Goal: Navigation & Orientation: Find specific page/section

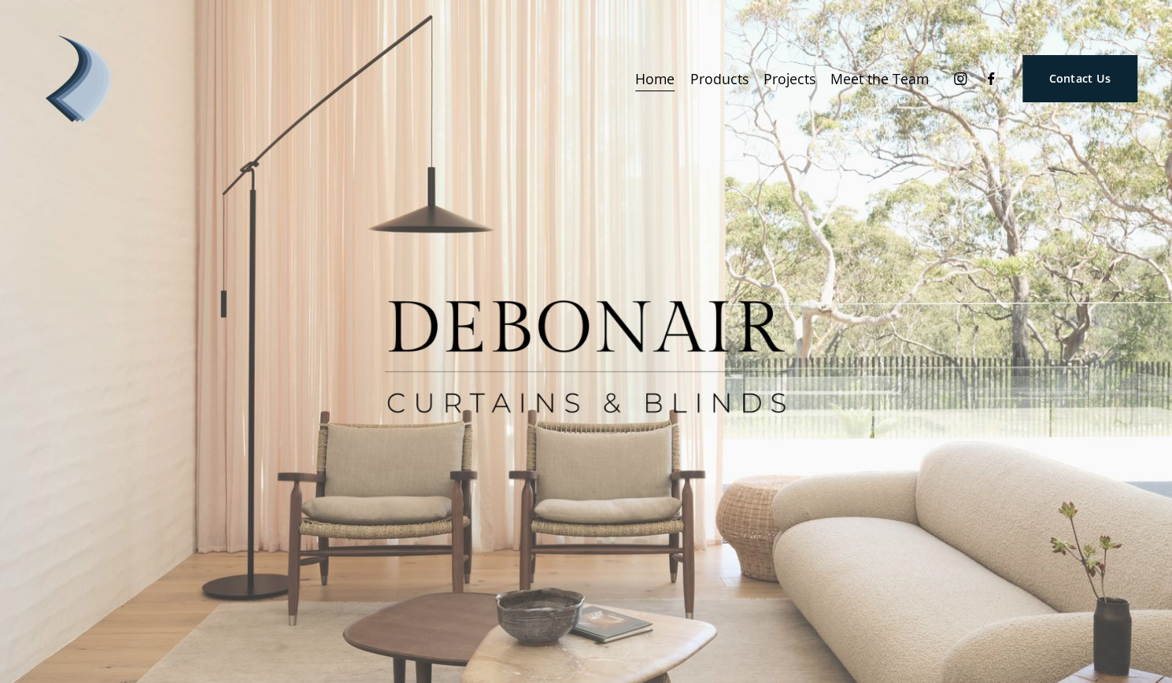
click at [0, 0] on span "Curtains" at bounding box center [0, 0] width 0 height 0
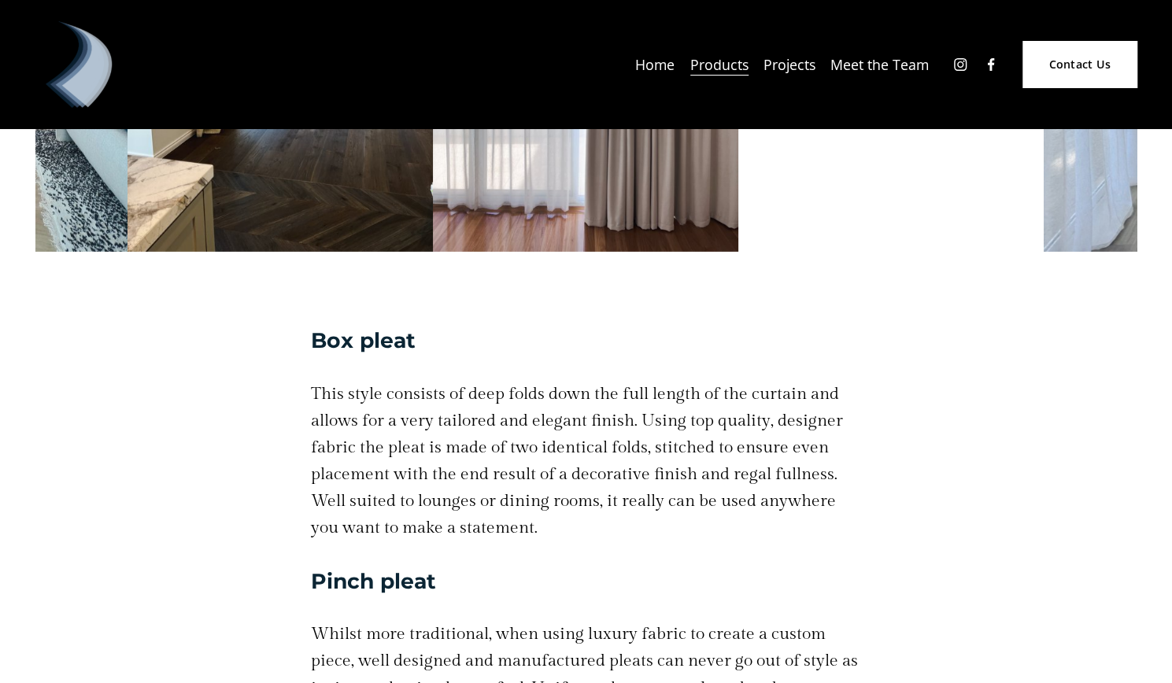
scroll to position [2991, 0]
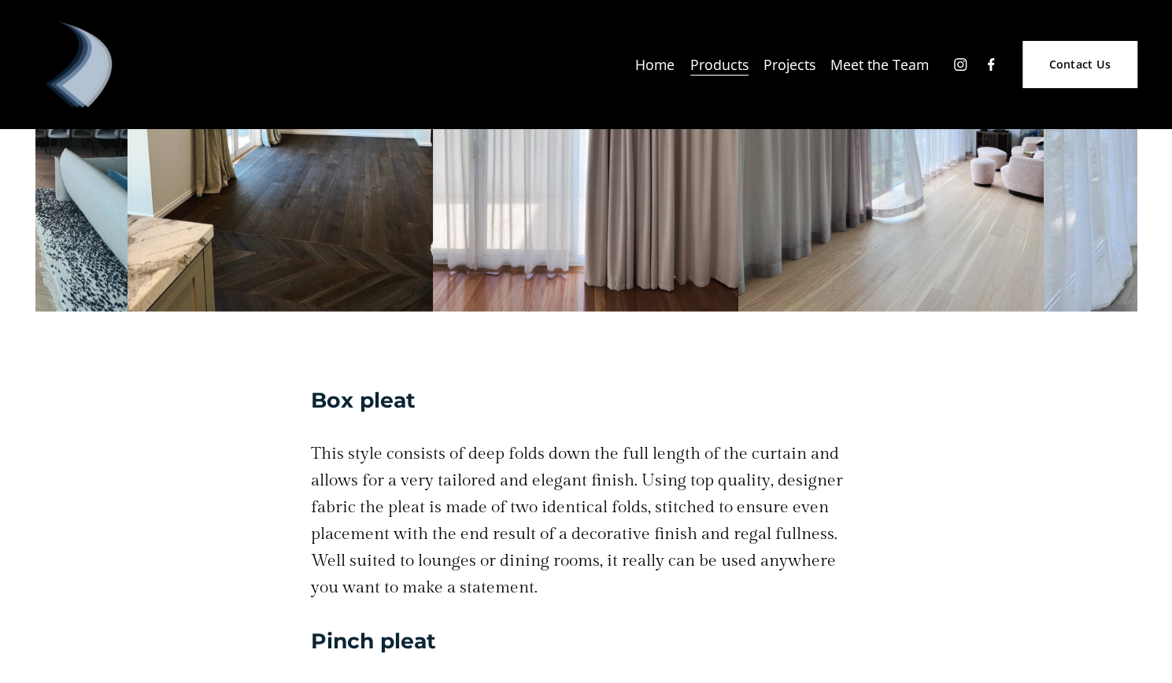
click at [776, 70] on link "Projects" at bounding box center [789, 64] width 52 height 28
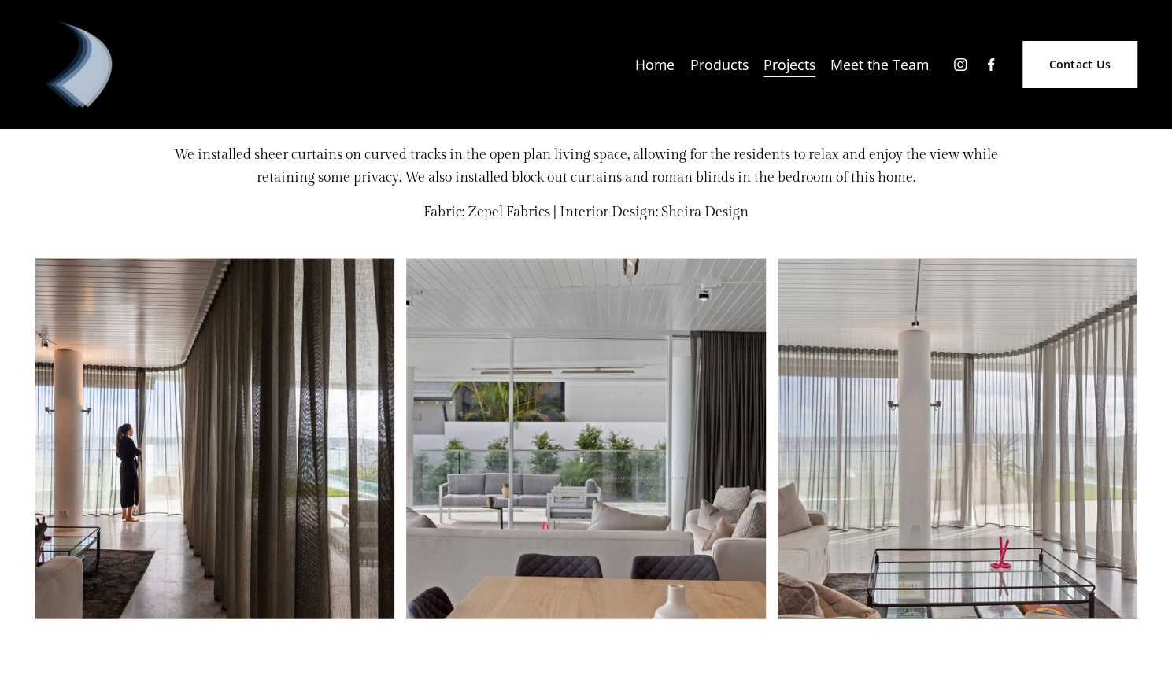
scroll to position [1889, 0]
